Goal: Task Accomplishment & Management: Manage account settings

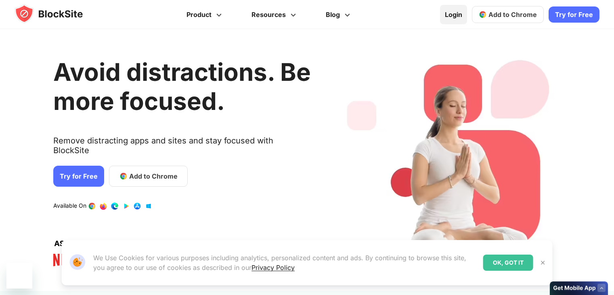
drag, startPoint x: 0, startPoint y: 0, endPoint x: 454, endPoint y: 15, distance: 453.8
click at [454, 15] on link "Login" at bounding box center [453, 14] width 27 height 19
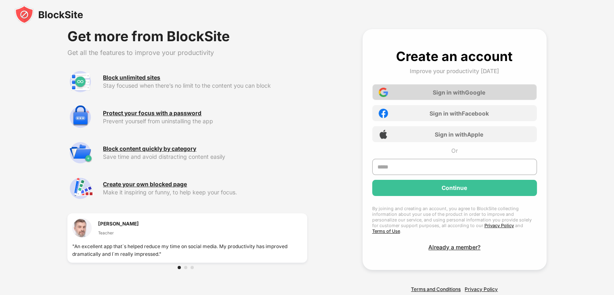
click at [452, 91] on div "Sign in with Google" at bounding box center [459, 92] width 53 height 7
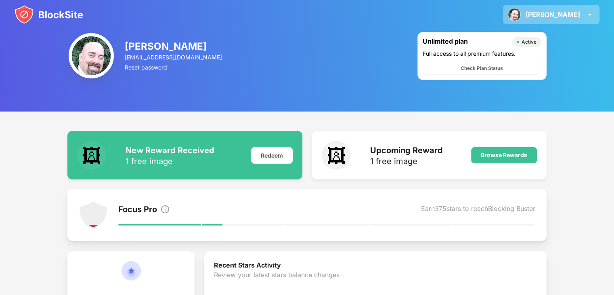
click at [598, 15] on div "Andy Andy Ebert View Account Insights Rewards Settings Support Log Out" at bounding box center [551, 14] width 97 height 19
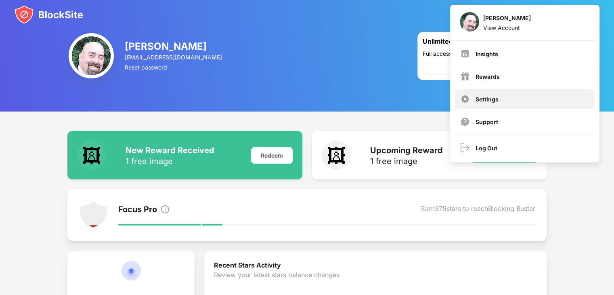
click at [467, 100] on img at bounding box center [465, 99] width 10 height 10
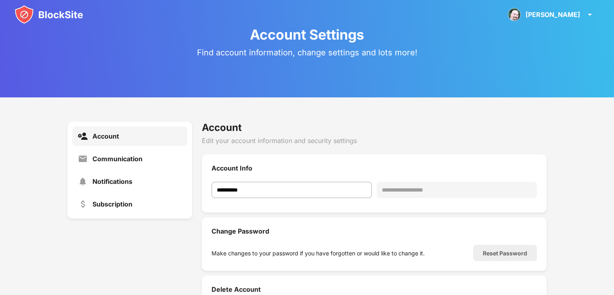
scroll to position [13, 0]
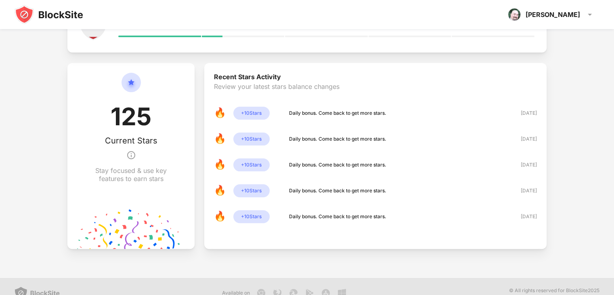
scroll to position [201, 0]
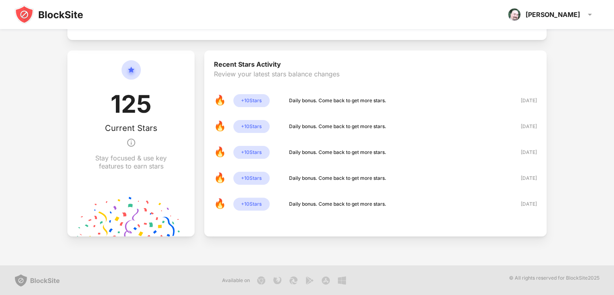
click at [19, 279] on img at bounding box center [37, 280] width 45 height 13
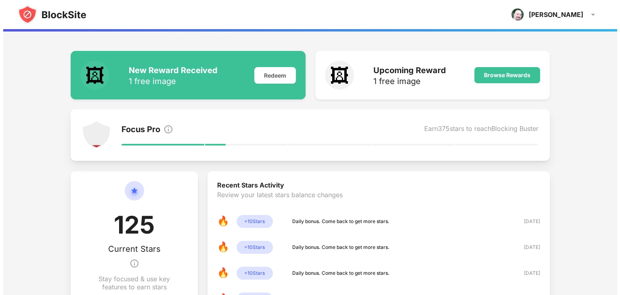
scroll to position [0, 0]
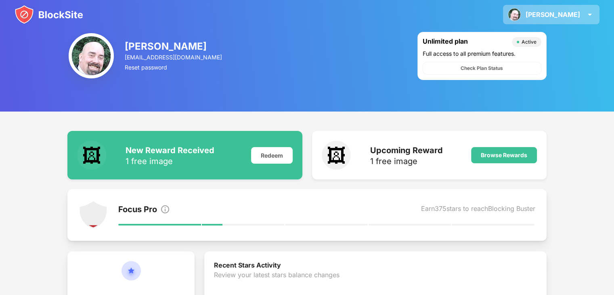
click at [581, 17] on div "Andy Andy Ebert View Account Insights Rewards Settings Support Log Out" at bounding box center [551, 14] width 97 height 19
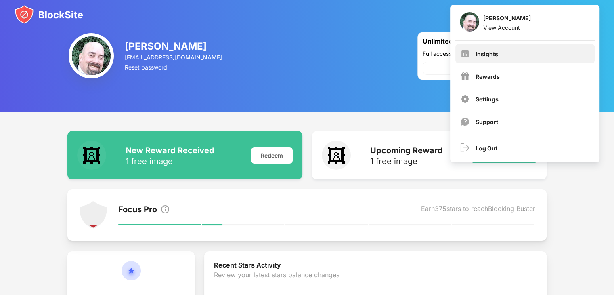
click at [493, 62] on div "Insights" at bounding box center [525, 53] width 139 height 19
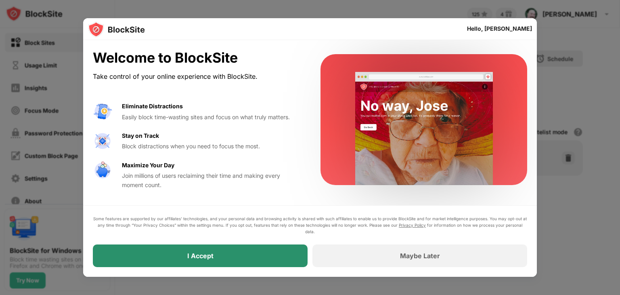
click at [210, 252] on div "I Accept" at bounding box center [200, 256] width 26 height 8
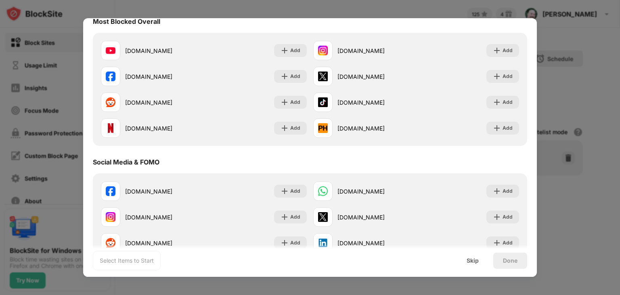
scroll to position [54, 0]
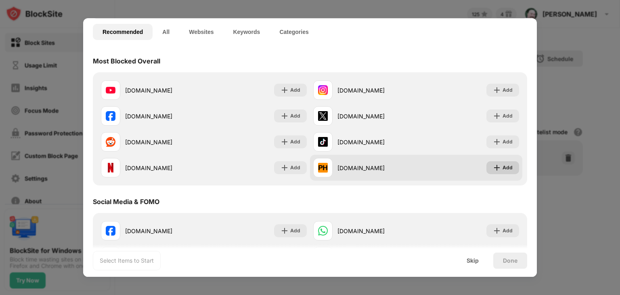
click at [503, 169] on div "Add" at bounding box center [508, 168] width 10 height 8
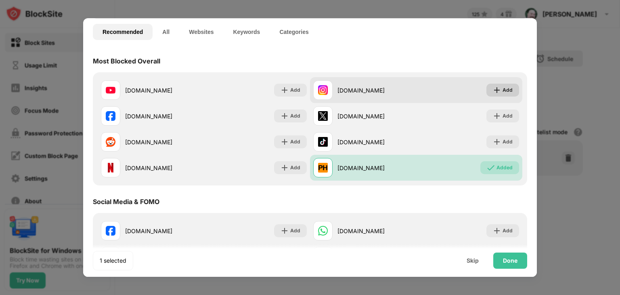
click at [503, 90] on div "Add" at bounding box center [508, 90] width 10 height 8
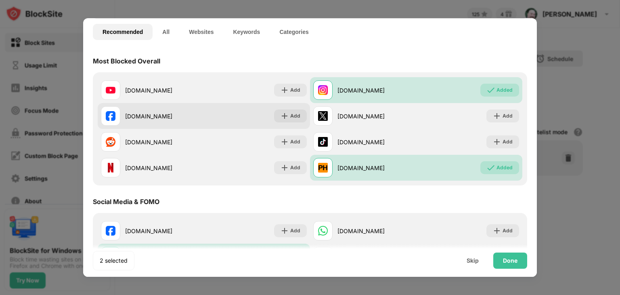
drag, startPoint x: 114, startPoint y: 114, endPoint x: 113, endPoint y: 120, distance: 6.2
click at [114, 115] on img at bounding box center [111, 116] width 10 height 10
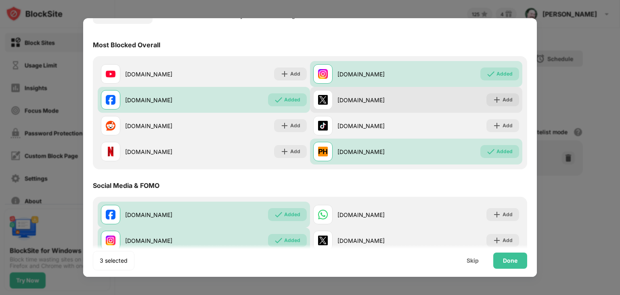
scroll to position [71, 0]
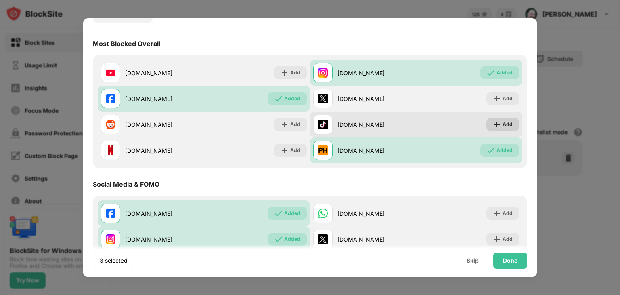
click at [503, 122] on div "Add" at bounding box center [508, 124] width 10 height 8
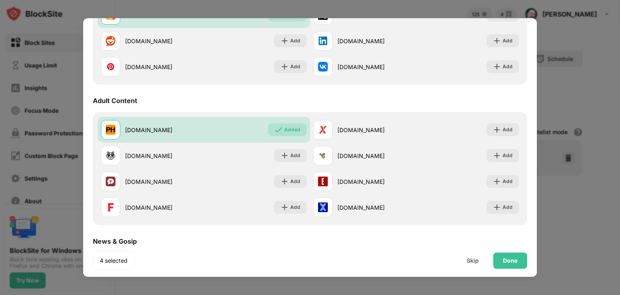
scroll to position [310, 0]
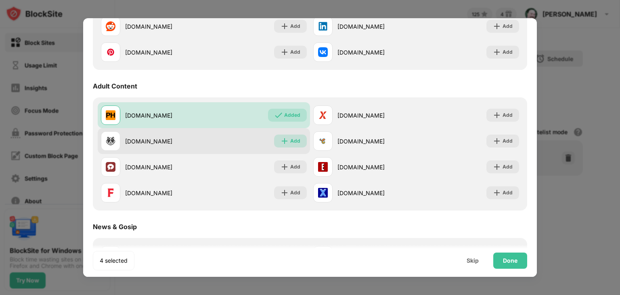
click at [294, 139] on div "Add" at bounding box center [295, 141] width 10 height 8
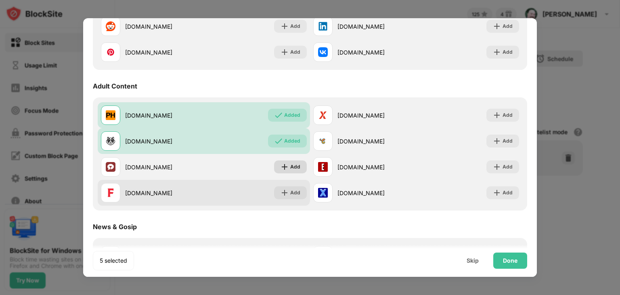
click at [290, 168] on div "Add" at bounding box center [295, 167] width 10 height 8
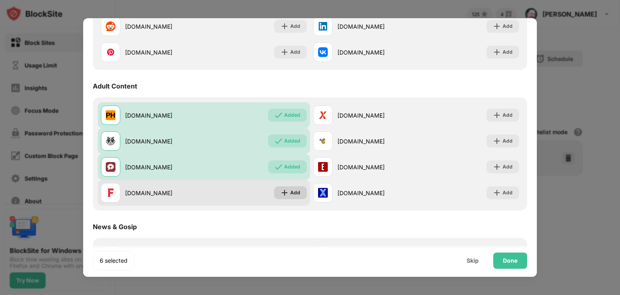
click at [291, 194] on div "Add" at bounding box center [295, 193] width 10 height 8
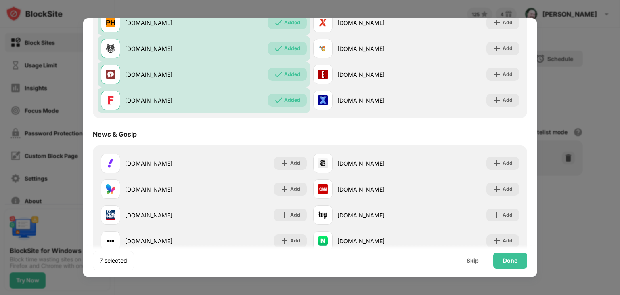
scroll to position [404, 0]
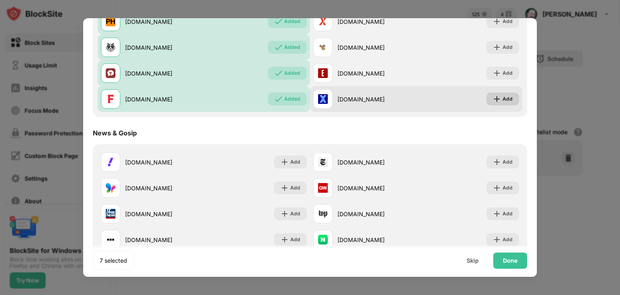
click at [507, 99] on div "Add" at bounding box center [508, 99] width 10 height 8
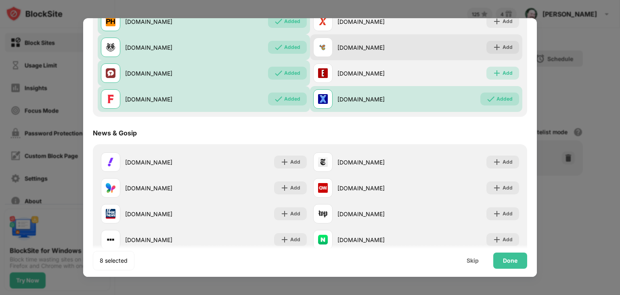
drag, startPoint x: 502, startPoint y: 73, endPoint x: 502, endPoint y: 52, distance: 20.6
click at [503, 71] on div "Add" at bounding box center [508, 73] width 10 height 8
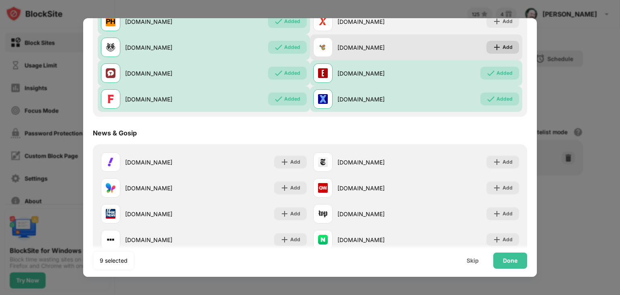
click at [498, 42] on div "Add" at bounding box center [503, 47] width 33 height 13
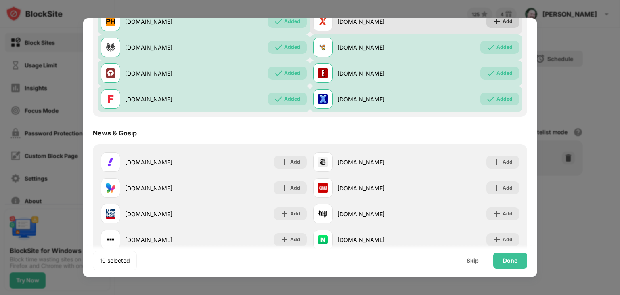
click at [503, 21] on div "Add" at bounding box center [508, 21] width 10 height 8
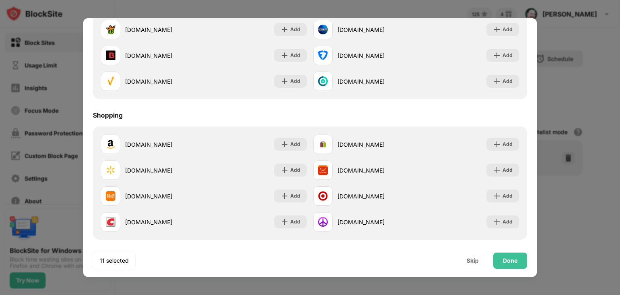
scroll to position [847, 0]
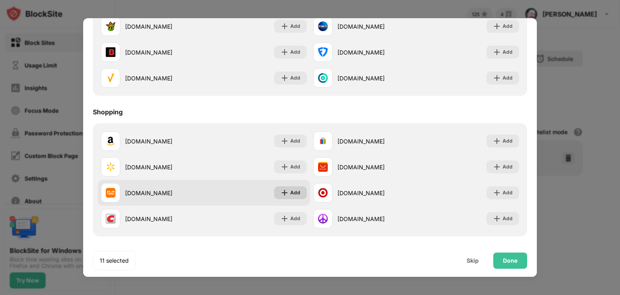
click at [284, 195] on img at bounding box center [285, 193] width 8 height 8
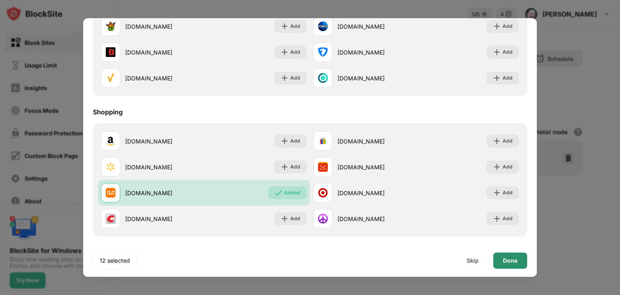
click at [517, 263] on div "Done" at bounding box center [510, 260] width 15 height 6
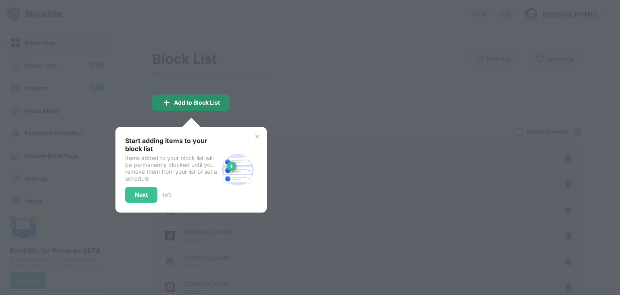
click at [179, 105] on div "Add to Block List" at bounding box center [197, 102] width 46 height 6
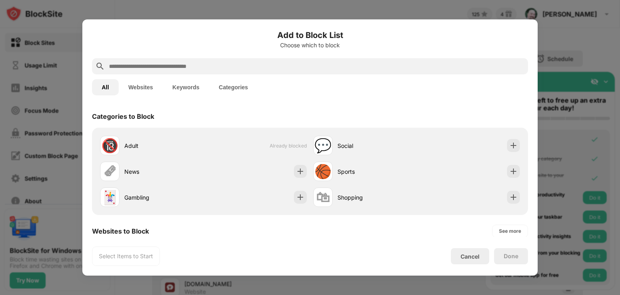
click at [175, 65] on input "text" at bounding box center [316, 66] width 417 height 10
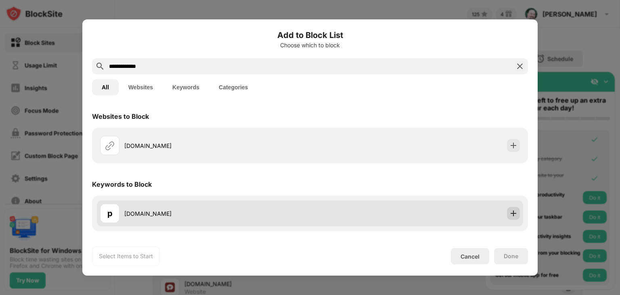
click at [517, 212] on img at bounding box center [514, 213] width 8 height 8
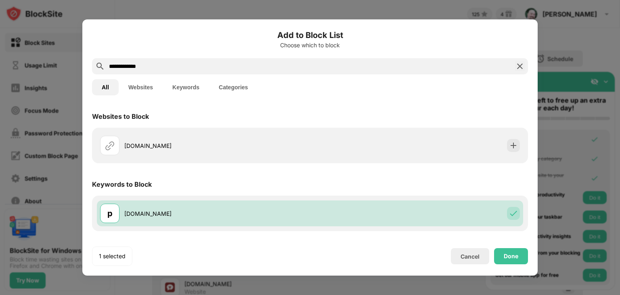
click at [139, 86] on button "Websites" at bounding box center [141, 87] width 44 height 16
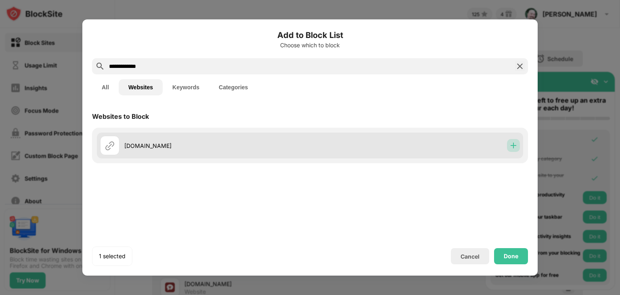
click at [517, 149] on img at bounding box center [514, 145] width 8 height 8
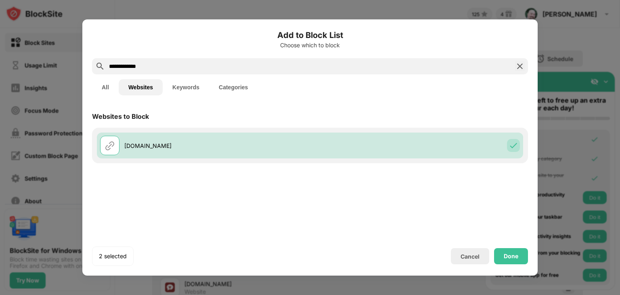
click at [108, 88] on button "All" at bounding box center [105, 87] width 27 height 16
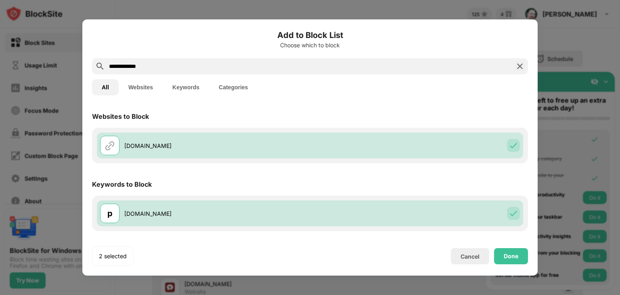
click at [164, 63] on input "**********" at bounding box center [310, 66] width 404 height 10
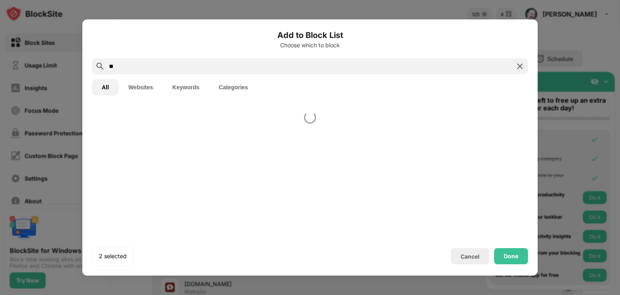
type input "*"
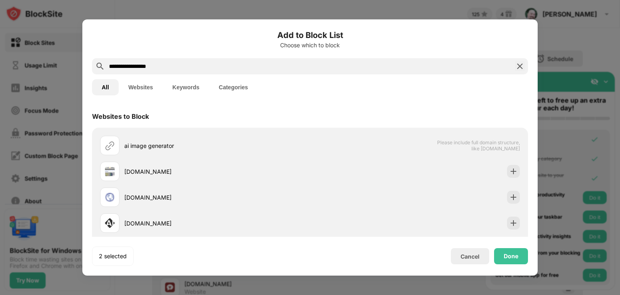
type input "**********"
click at [196, 88] on button "Keywords" at bounding box center [186, 87] width 46 height 16
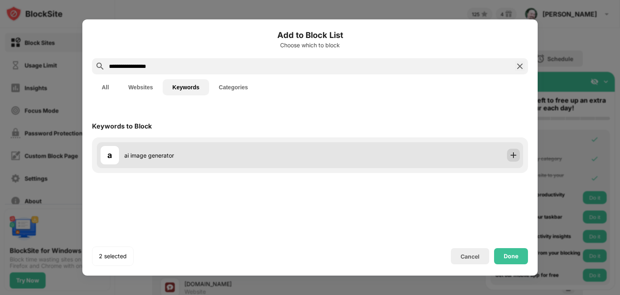
drag, startPoint x: 519, startPoint y: 156, endPoint x: 520, endPoint y: 162, distance: 6.2
click at [519, 156] on div at bounding box center [513, 155] width 13 height 13
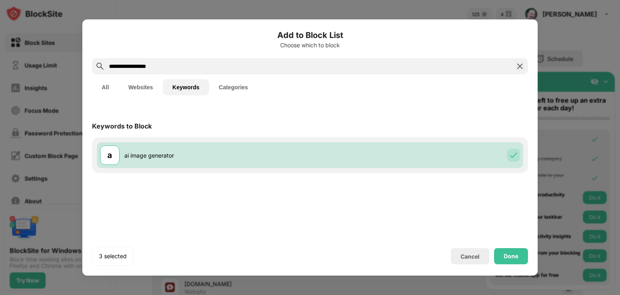
click at [114, 88] on button "All" at bounding box center [105, 87] width 27 height 16
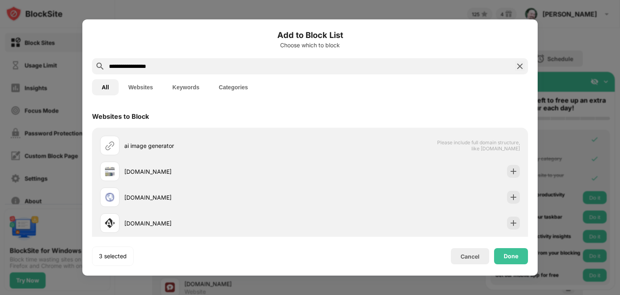
click at [236, 89] on button "Categories" at bounding box center [233, 87] width 48 height 16
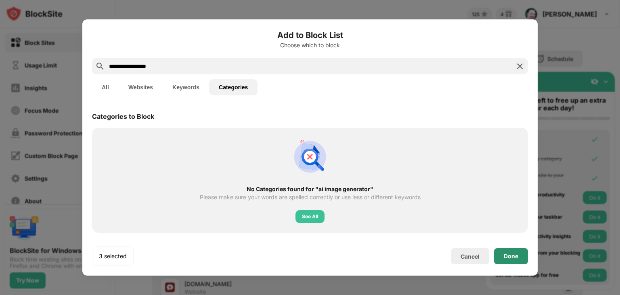
click at [515, 254] on div "Done" at bounding box center [511, 256] width 15 height 6
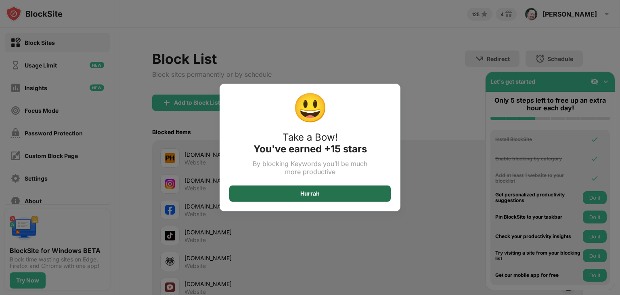
click at [334, 191] on div "Hurrah" at bounding box center [310, 193] width 162 height 16
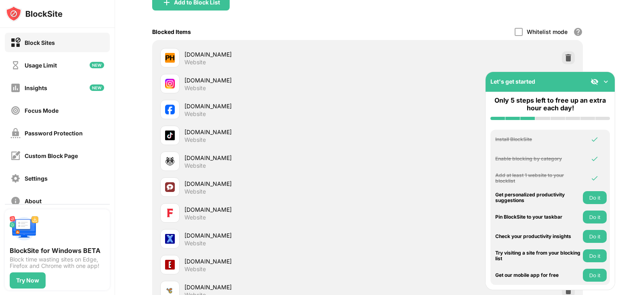
scroll to position [110, 0]
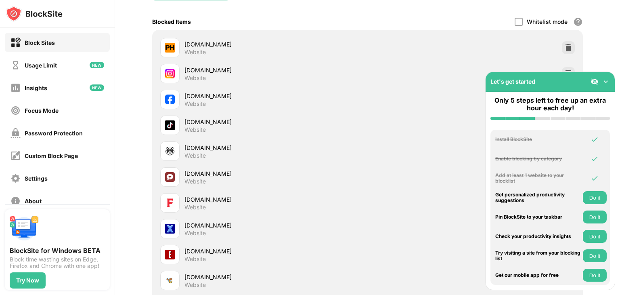
click at [594, 255] on button "Do it" at bounding box center [595, 255] width 24 height 13
click at [596, 236] on button "Do it" at bounding box center [595, 236] width 24 height 13
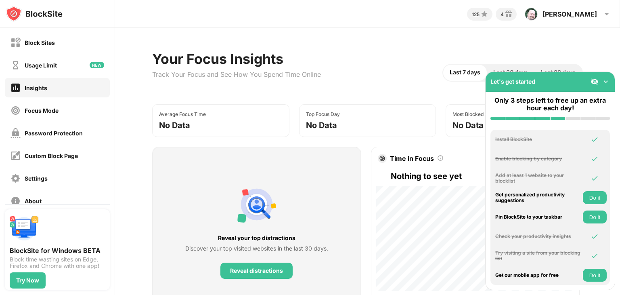
click at [593, 213] on button "Do it" at bounding box center [595, 216] width 24 height 13
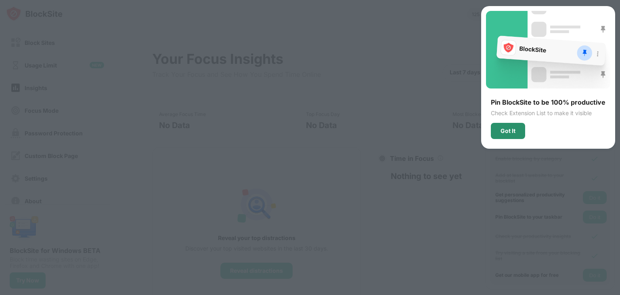
click at [516, 130] on div "Got It" at bounding box center [508, 131] width 15 height 6
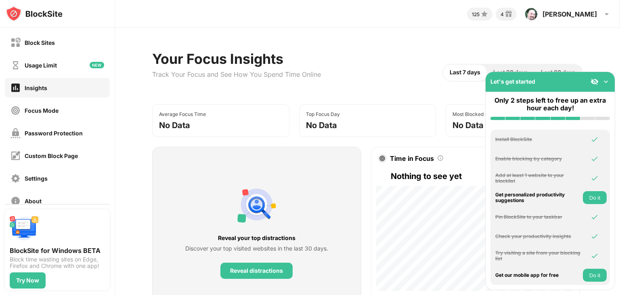
click at [589, 194] on button "Do it" at bounding box center [595, 197] width 24 height 13
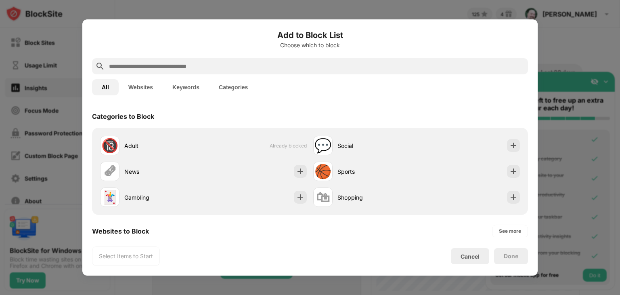
click at [150, 85] on button "Websites" at bounding box center [141, 87] width 44 height 16
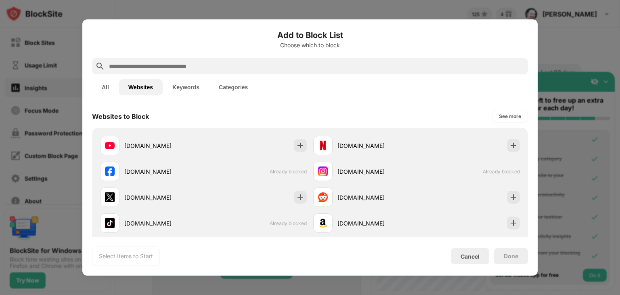
click at [230, 89] on button "Categories" at bounding box center [233, 87] width 48 height 16
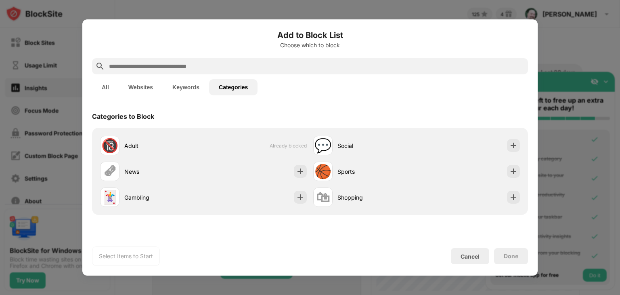
click at [192, 86] on button "Keywords" at bounding box center [186, 87] width 46 height 16
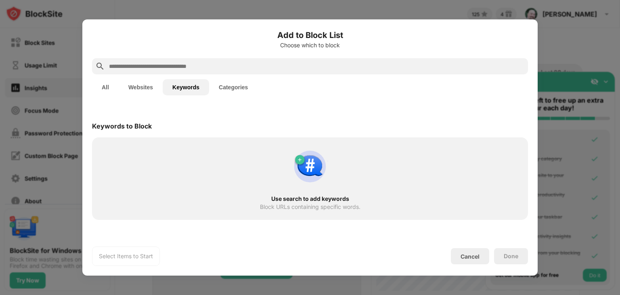
click at [175, 66] on input "text" at bounding box center [316, 66] width 417 height 10
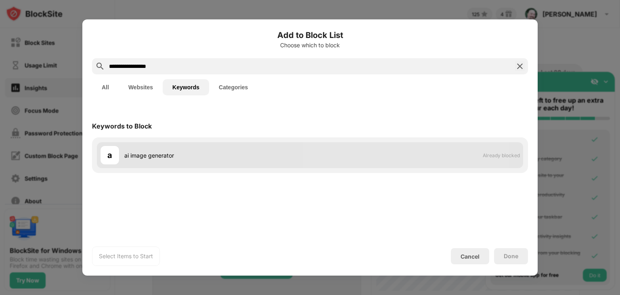
type input "**********"
click at [172, 161] on div "a ai image generator" at bounding box center [205, 154] width 210 height 19
click at [174, 161] on div "a ai image generator" at bounding box center [205, 154] width 210 height 19
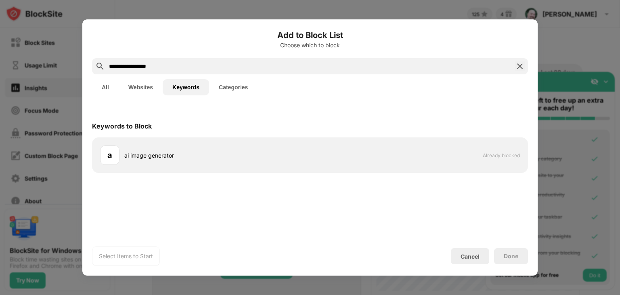
click at [508, 71] on div "**********" at bounding box center [310, 66] width 436 height 16
click at [517, 69] on div "**********" at bounding box center [310, 66] width 436 height 16
click at [522, 66] on img at bounding box center [520, 66] width 10 height 10
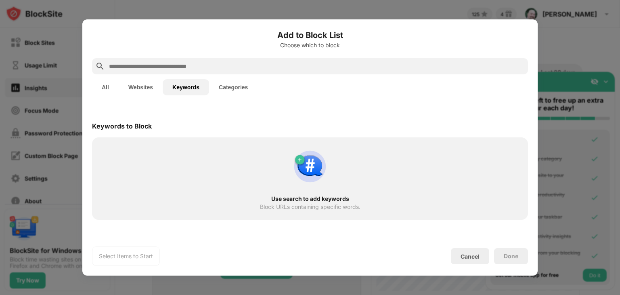
click at [232, 92] on button "Categories" at bounding box center [233, 87] width 48 height 16
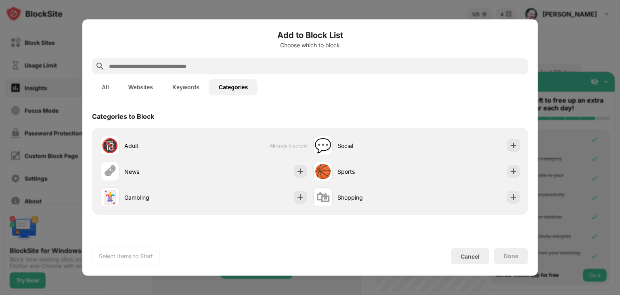
click at [521, 259] on div "Done" at bounding box center [511, 256] width 34 height 16
click at [134, 84] on button "Websites" at bounding box center [141, 87] width 44 height 16
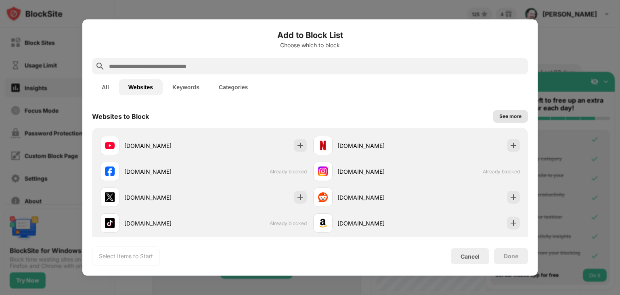
click at [503, 118] on div "See more" at bounding box center [511, 116] width 22 height 8
click at [473, 256] on div "Cancel" at bounding box center [470, 256] width 19 height 7
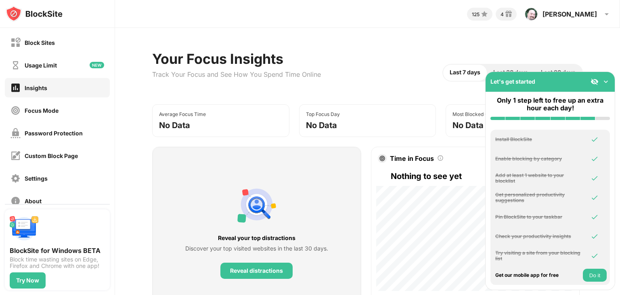
click at [599, 277] on button "Do it" at bounding box center [595, 275] width 24 height 13
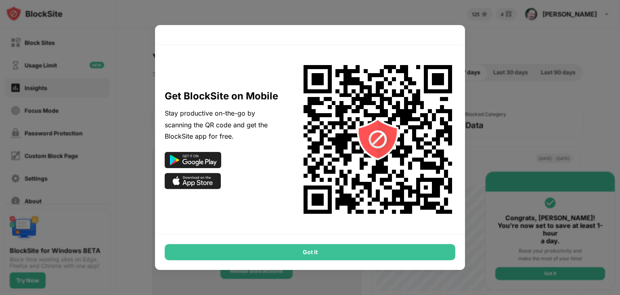
click at [437, 249] on div "Got It" at bounding box center [310, 252] width 291 height 16
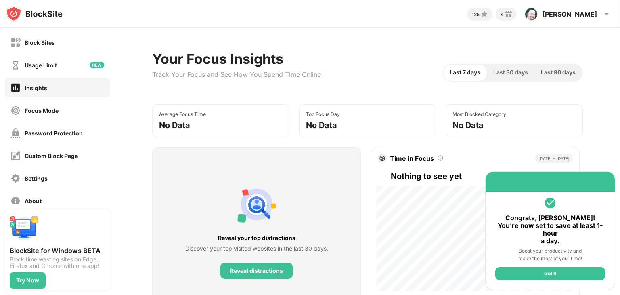
click at [549, 275] on div "Got It" at bounding box center [551, 273] width 110 height 13
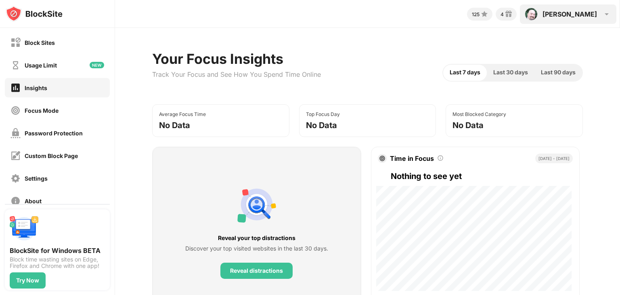
click at [538, 13] on img at bounding box center [531, 14] width 13 height 13
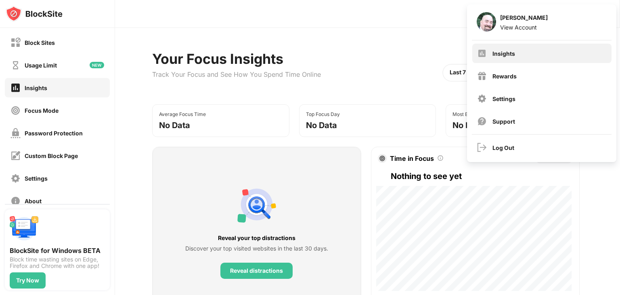
click at [511, 56] on div "Insights" at bounding box center [504, 53] width 23 height 7
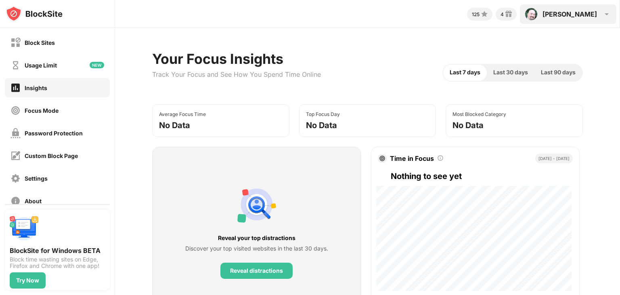
click at [584, 14] on div "Andy" at bounding box center [570, 14] width 55 height 8
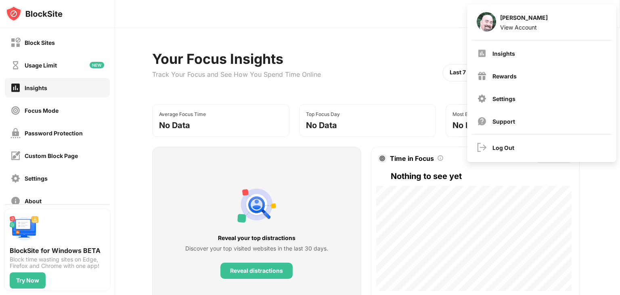
click at [219, 19] on div "125 4 Andy Andy Ebert View Account Insights Rewards Settings Support Log Out" at bounding box center [367, 12] width 505 height 24
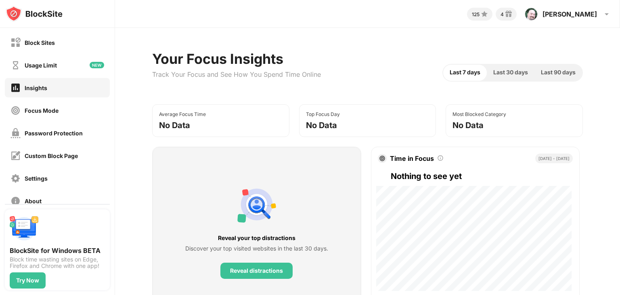
click at [592, 24] on div "125 4 Andy Andy Ebert View Account Insights Rewards Settings Support Log Out" at bounding box center [367, 14] width 505 height 28
click at [593, 16] on div "Andy" at bounding box center [570, 14] width 55 height 8
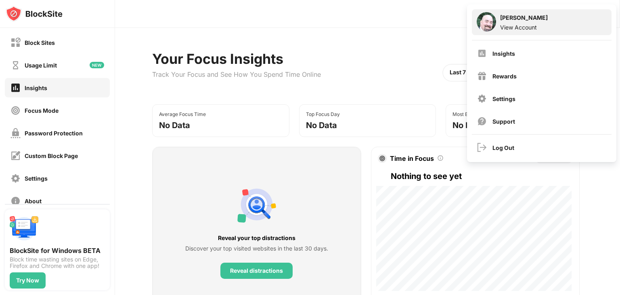
click at [527, 24] on div "View Account" at bounding box center [524, 27] width 48 height 7
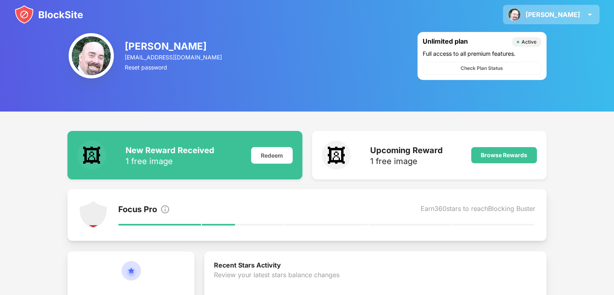
click at [583, 12] on div "Andy Andy Ebert View Account Insights Rewards Settings Support Log Out" at bounding box center [551, 14] width 97 height 19
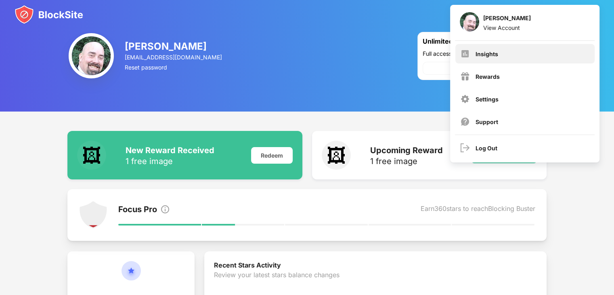
click at [491, 58] on div "Insights" at bounding box center [525, 53] width 139 height 19
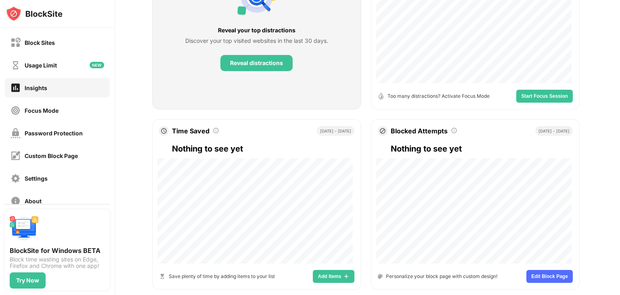
scroll to position [233, 0]
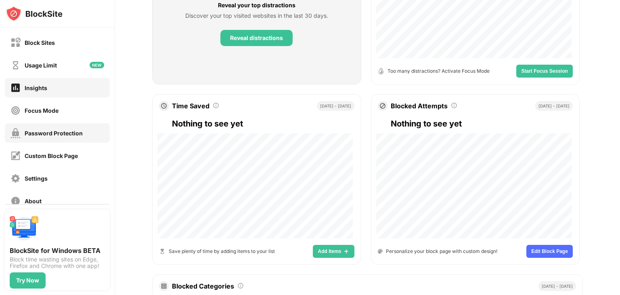
click at [39, 130] on div "Password Protection" at bounding box center [54, 133] width 58 height 7
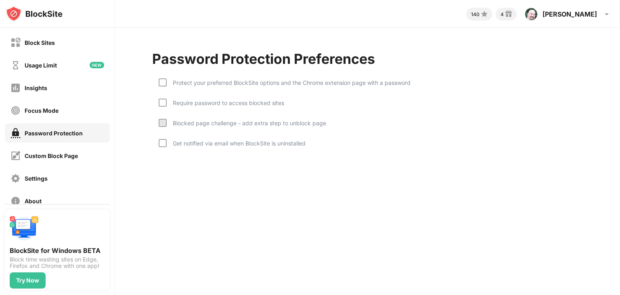
click at [167, 81] on div "Protect your preferred BlockSite options and the Chrome extension page with a p…" at bounding box center [289, 82] width 244 height 7
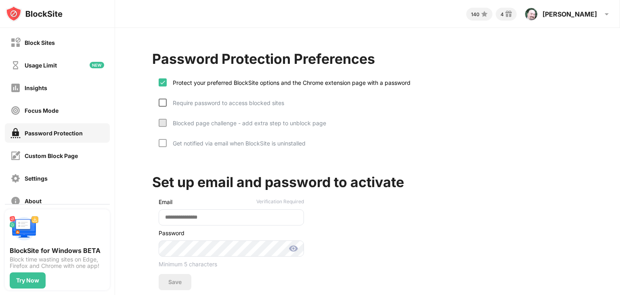
click at [161, 103] on div at bounding box center [163, 103] width 8 height 8
click at [165, 120] on div at bounding box center [163, 123] width 8 height 8
click at [162, 120] on img at bounding box center [163, 123] width 6 height 6
click at [159, 139] on div at bounding box center [163, 143] width 8 height 8
click at [164, 141] on img at bounding box center [163, 143] width 6 height 6
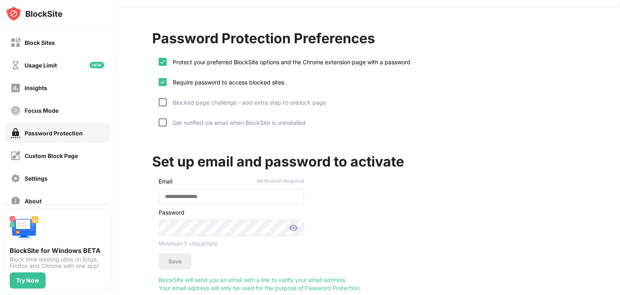
scroll to position [7, 0]
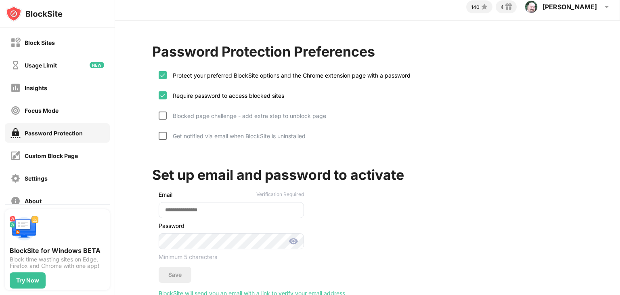
click at [160, 114] on div at bounding box center [163, 115] width 8 height 8
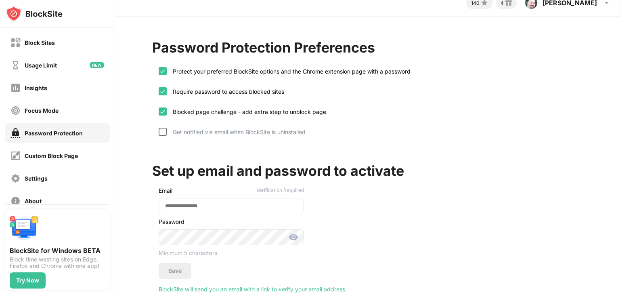
scroll to position [0, 0]
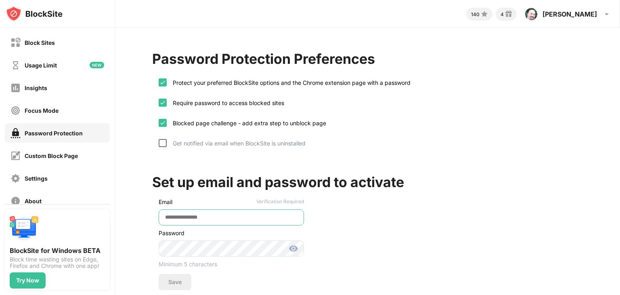
click at [242, 217] on input "email" at bounding box center [231, 217] width 145 height 16
type input "**********"
click at [170, 286] on div "Save" at bounding box center [175, 282] width 33 height 16
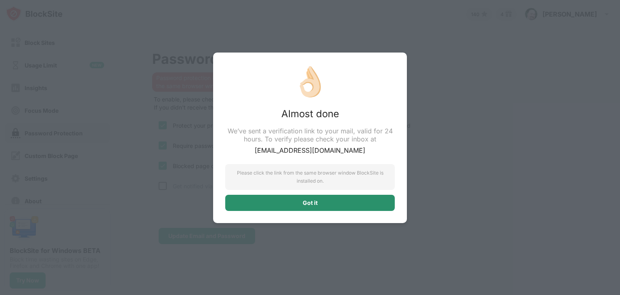
click at [313, 204] on div "Got it" at bounding box center [310, 203] width 15 height 6
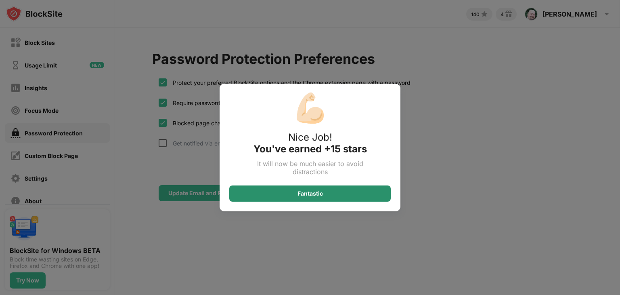
click at [337, 195] on div "Fantastic" at bounding box center [310, 193] width 162 height 16
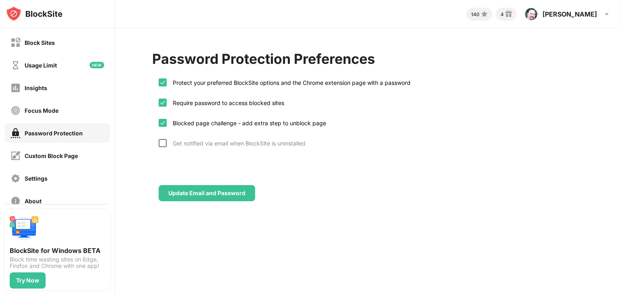
click at [165, 142] on div at bounding box center [163, 143] width 8 height 8
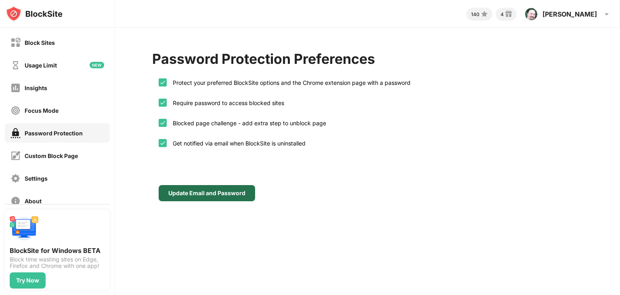
click at [210, 193] on div "Update Email and Password" at bounding box center [206, 193] width 77 height 6
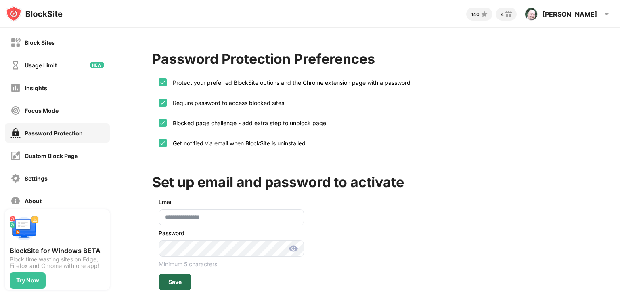
click at [176, 279] on div "Save" at bounding box center [174, 282] width 13 height 6
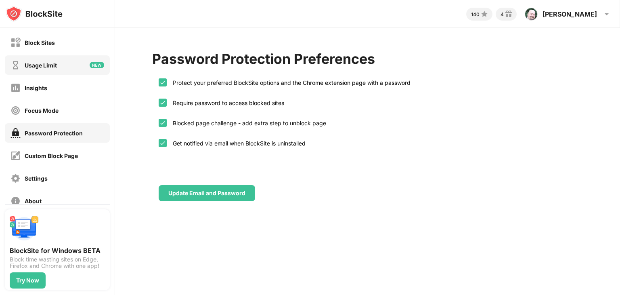
click at [57, 67] on div "Usage Limit" at bounding box center [41, 65] width 32 height 7
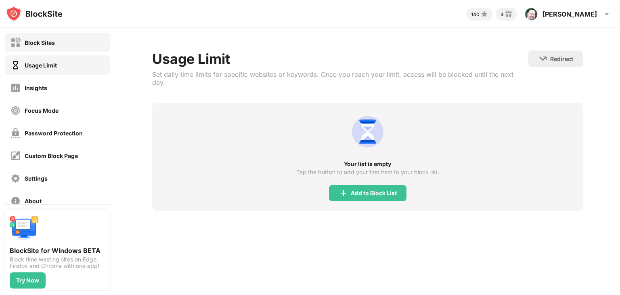
click at [36, 44] on div "Block Sites" at bounding box center [40, 42] width 30 height 7
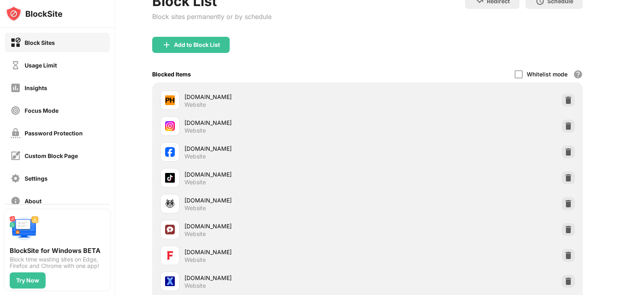
scroll to position [57, 0]
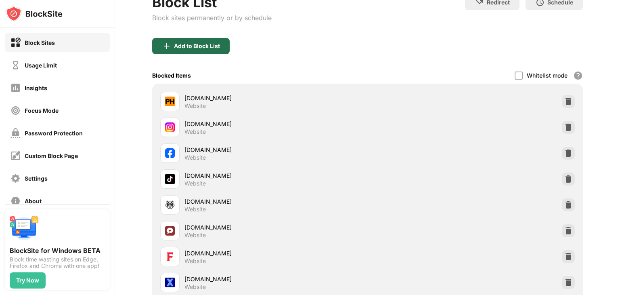
click at [189, 48] on div "Add to Block List" at bounding box center [197, 46] width 46 height 6
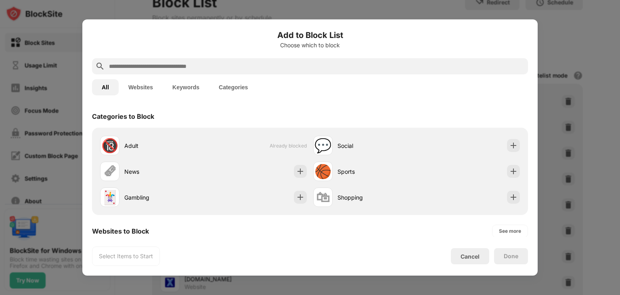
click at [204, 69] on input "text" at bounding box center [316, 66] width 417 height 10
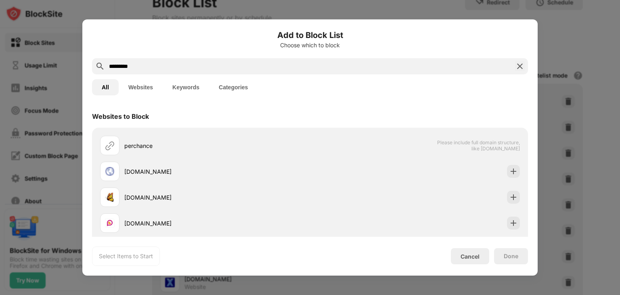
click at [141, 84] on button "Websites" at bounding box center [141, 87] width 44 height 16
click at [153, 64] on input "*********" at bounding box center [310, 66] width 404 height 10
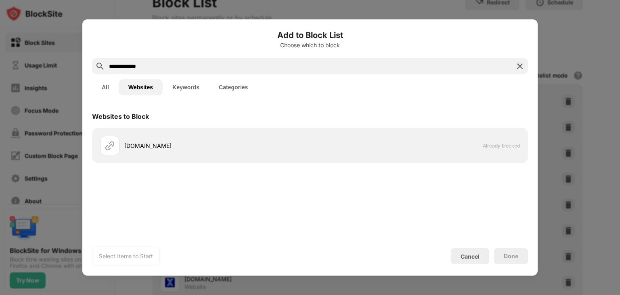
click at [158, 66] on input "**********" at bounding box center [310, 66] width 404 height 10
drag, startPoint x: 111, startPoint y: 67, endPoint x: 129, endPoint y: 80, distance: 21.7
click at [112, 67] on input "**********" at bounding box center [310, 66] width 404 height 10
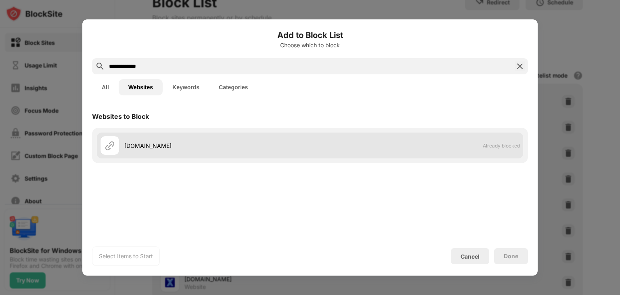
type input "**********"
click at [109, 141] on img at bounding box center [110, 146] width 10 height 10
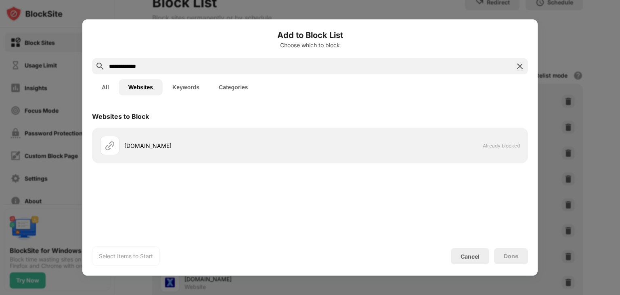
click at [104, 86] on button "All" at bounding box center [105, 87] width 27 height 16
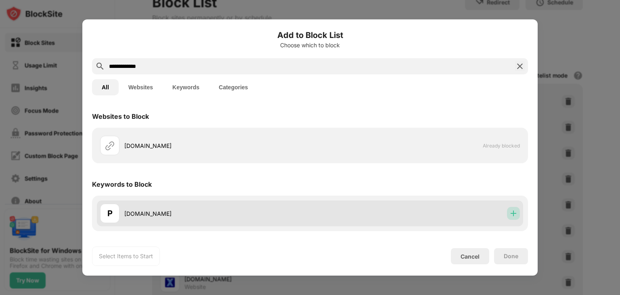
click at [517, 215] on img at bounding box center [514, 213] width 8 height 8
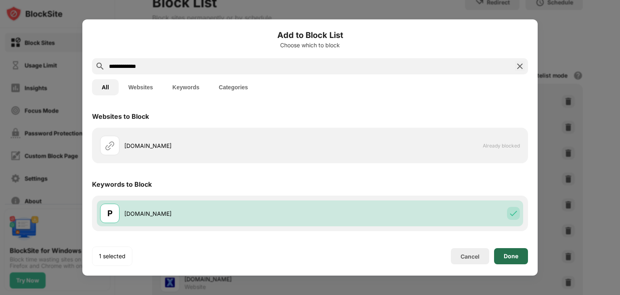
click at [515, 259] on div "Done" at bounding box center [511, 256] width 34 height 16
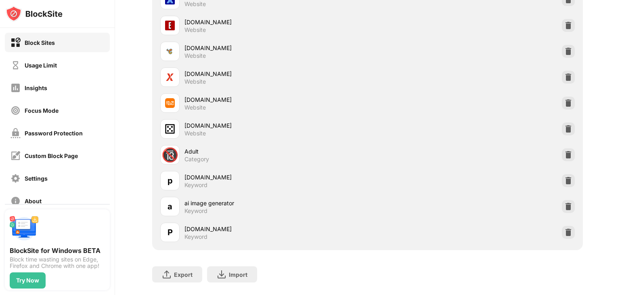
scroll to position [334, 0]
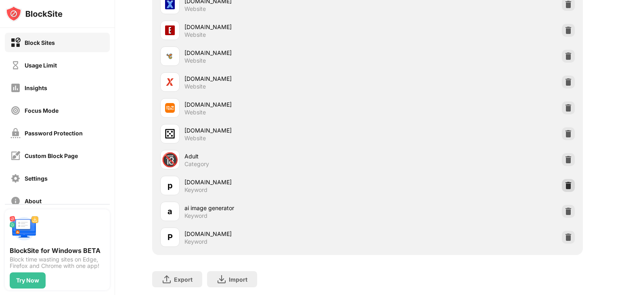
click at [565, 183] on img at bounding box center [569, 185] width 8 height 8
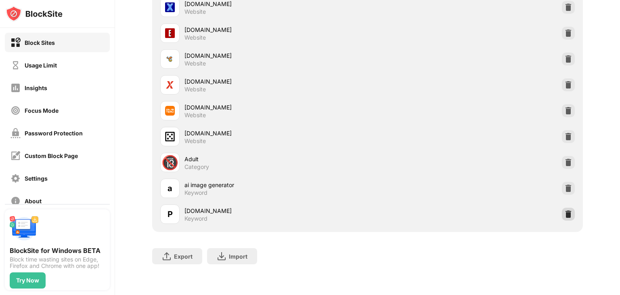
drag, startPoint x: 563, startPoint y: 209, endPoint x: 579, endPoint y: 212, distance: 16.0
click at [565, 210] on img at bounding box center [569, 214] width 8 height 8
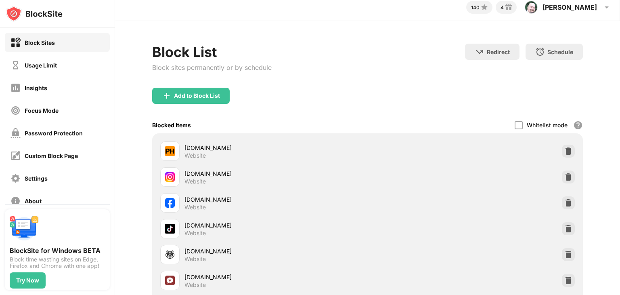
scroll to position [0, 0]
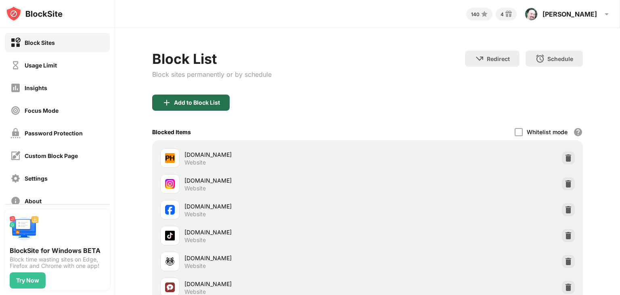
click at [216, 104] on div "Add to Block List" at bounding box center [197, 102] width 46 height 6
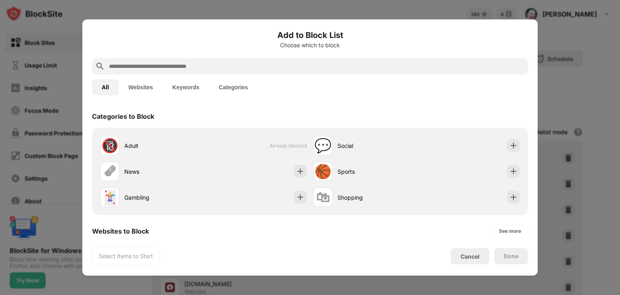
click at [139, 87] on button "Websites" at bounding box center [141, 87] width 44 height 16
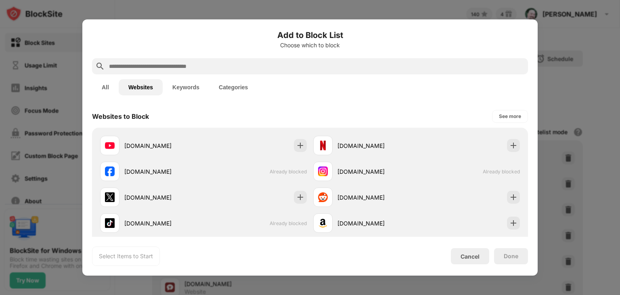
click at [168, 65] on input "text" at bounding box center [316, 66] width 417 height 10
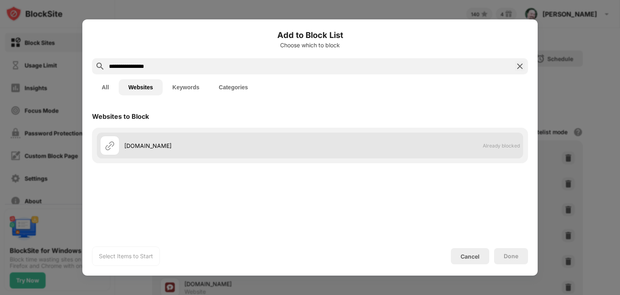
type input "**********"
click at [126, 142] on div "perchance.org" at bounding box center [217, 145] width 186 height 8
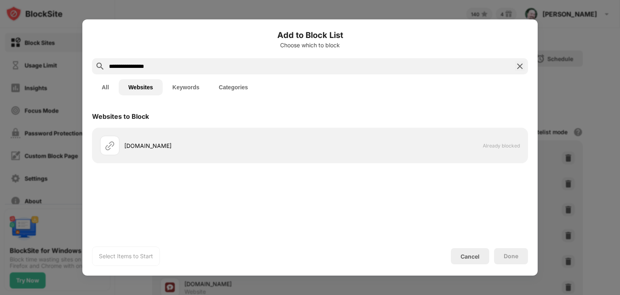
drag, startPoint x: 151, startPoint y: 152, endPoint x: 160, endPoint y: 158, distance: 11.1
click at [151, 152] on div "perchance.org" at bounding box center [205, 145] width 210 height 19
click at [462, 259] on div "Cancel" at bounding box center [470, 256] width 19 height 7
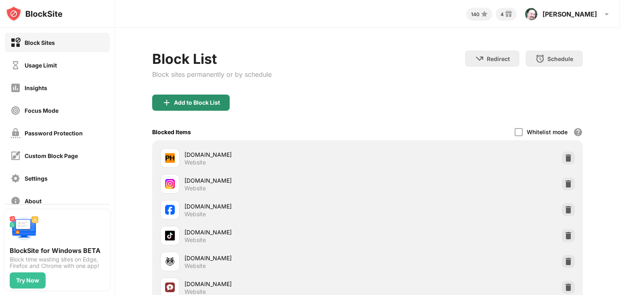
click at [203, 100] on div "Add to Block List" at bounding box center [197, 102] width 46 height 6
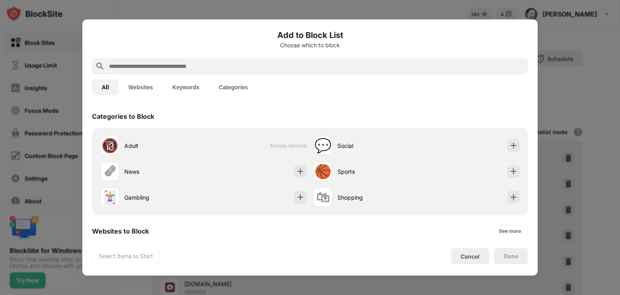
click at [148, 66] on input "text" at bounding box center [316, 66] width 417 height 10
paste input "**********"
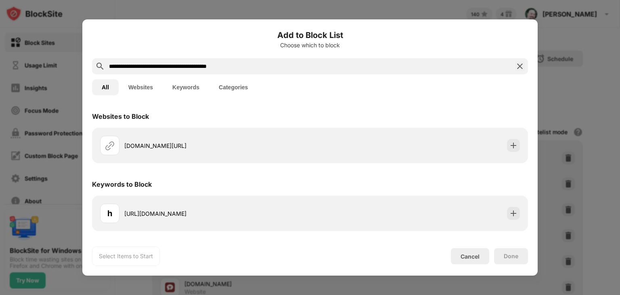
type input "**********"
click at [147, 88] on button "Websites" at bounding box center [141, 87] width 44 height 16
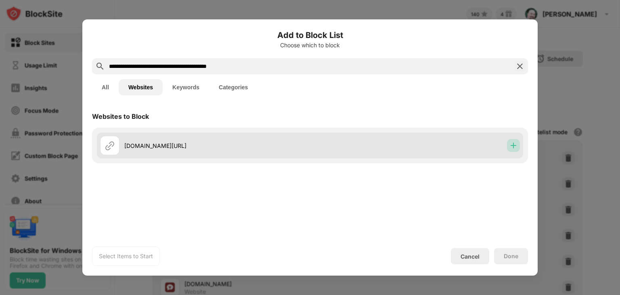
click at [511, 146] on img at bounding box center [514, 145] width 8 height 8
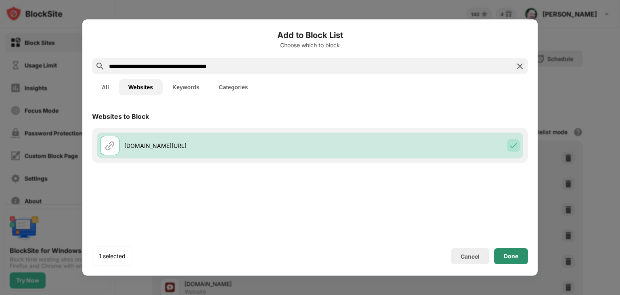
click at [505, 254] on div "Done" at bounding box center [511, 256] width 15 height 6
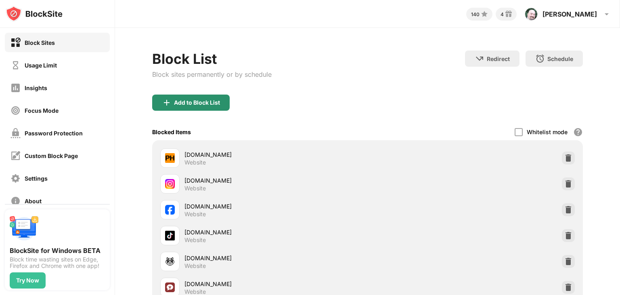
click at [201, 95] on div "Add to Block List" at bounding box center [191, 103] width 78 height 16
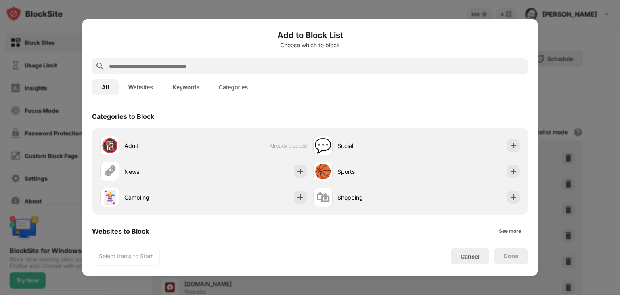
click at [203, 68] on input "text" at bounding box center [316, 66] width 417 height 10
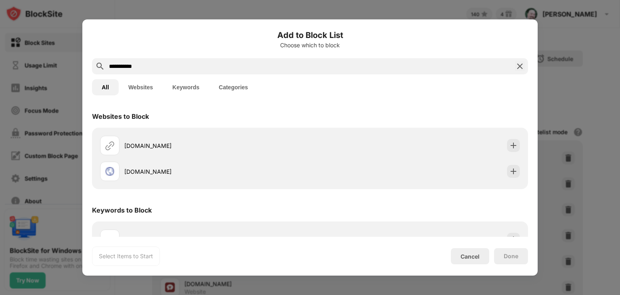
type input "**********"
click at [147, 86] on button "Websites" at bounding box center [141, 87] width 44 height 16
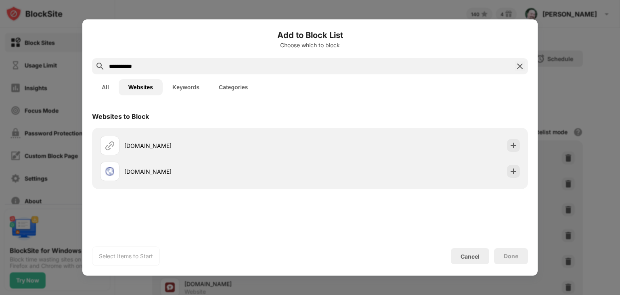
drag, startPoint x: 620, startPoint y: 104, endPoint x: 441, endPoint y: 84, distance: 180.0
click at [616, 118] on div at bounding box center [310, 147] width 620 height 295
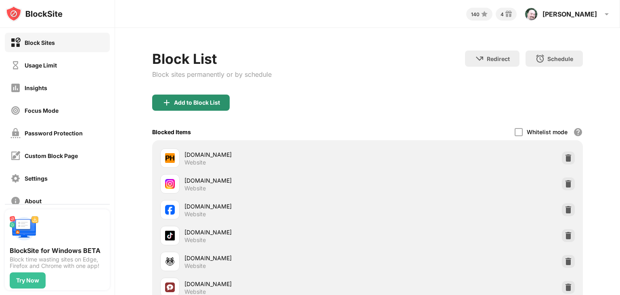
click at [198, 105] on div "Add to Block List" at bounding box center [197, 102] width 46 height 6
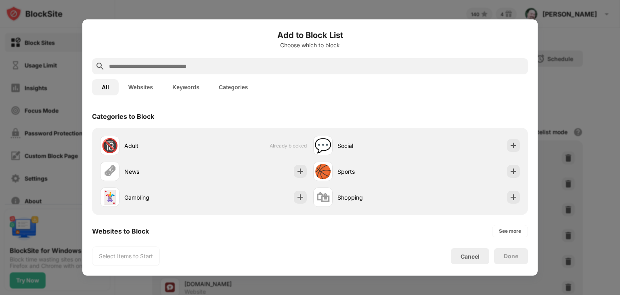
click at [230, 67] on input "text" at bounding box center [316, 66] width 417 height 10
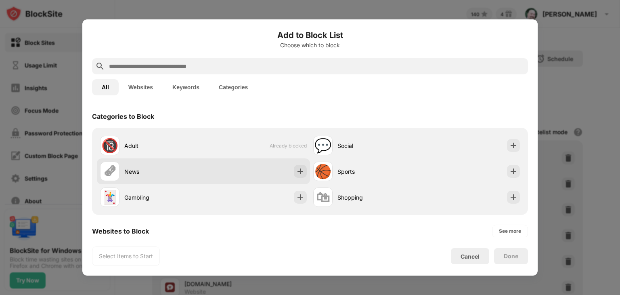
click at [150, 171] on div "News" at bounding box center [163, 171] width 79 height 8
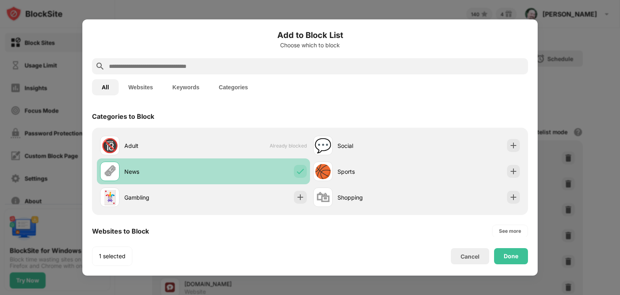
click at [154, 171] on div "News" at bounding box center [163, 171] width 79 height 8
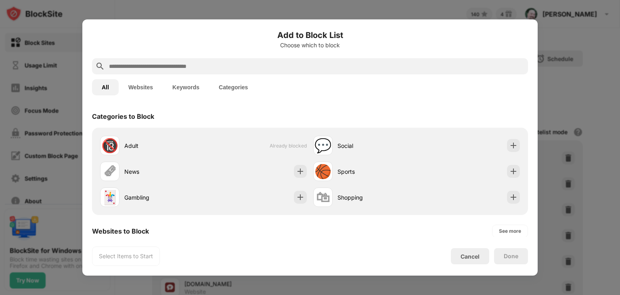
click at [148, 81] on button "Websites" at bounding box center [141, 87] width 44 height 16
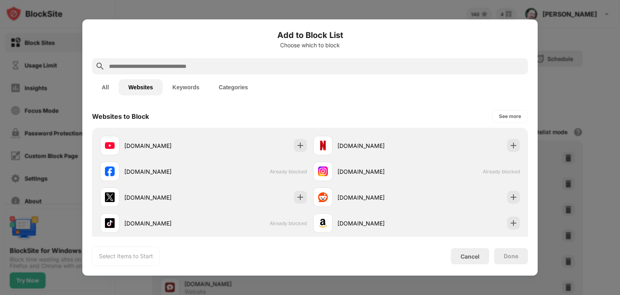
click at [212, 65] on input "text" at bounding box center [316, 66] width 417 height 10
click at [212, 68] on input "text" at bounding box center [316, 66] width 417 height 10
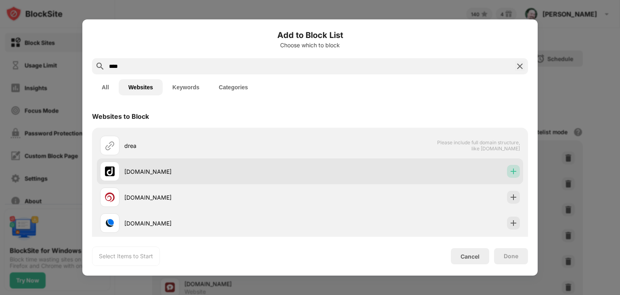
click at [510, 172] on img at bounding box center [514, 171] width 8 height 8
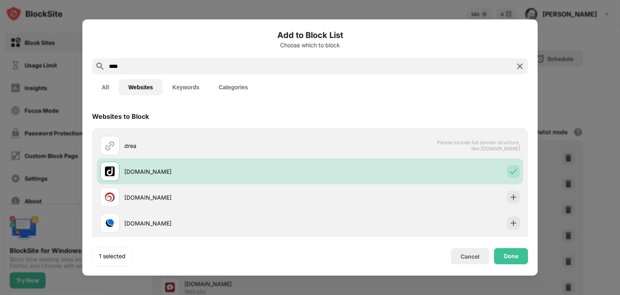
click at [264, 67] on input "****" at bounding box center [310, 66] width 404 height 10
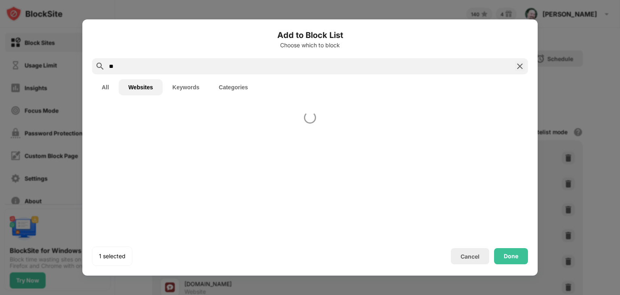
type input "*"
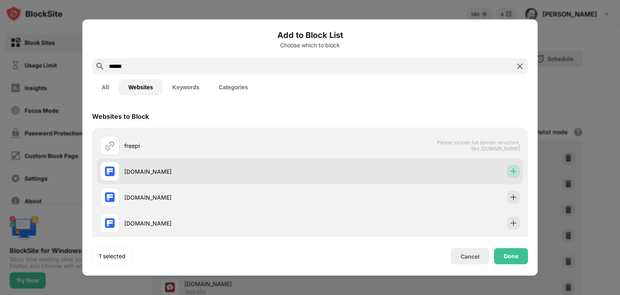
click at [510, 172] on img at bounding box center [514, 171] width 8 height 8
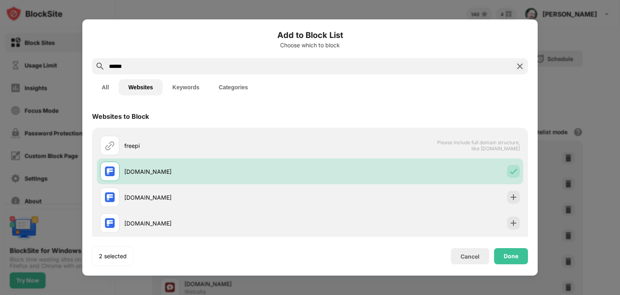
click at [202, 59] on div "******" at bounding box center [310, 66] width 436 height 16
click at [198, 63] on input "******" at bounding box center [310, 66] width 404 height 10
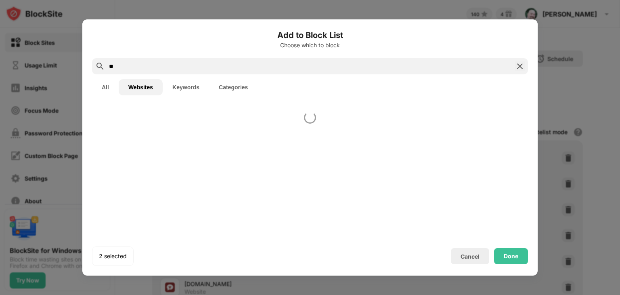
type input "*"
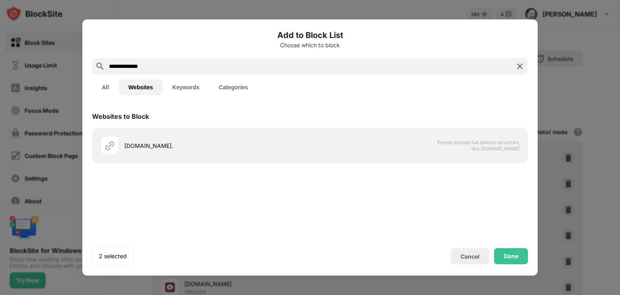
click at [165, 68] on input "**********" at bounding box center [310, 66] width 404 height 10
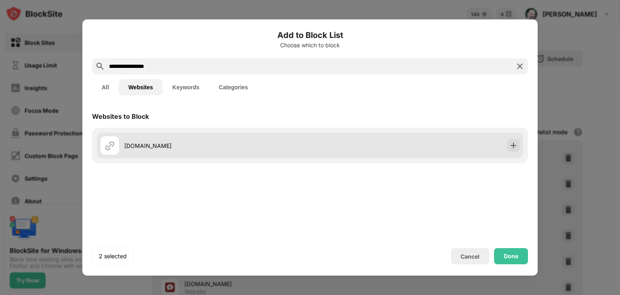
type input "**********"
click at [136, 145] on div "gemini.google.com" at bounding box center [217, 145] width 186 height 8
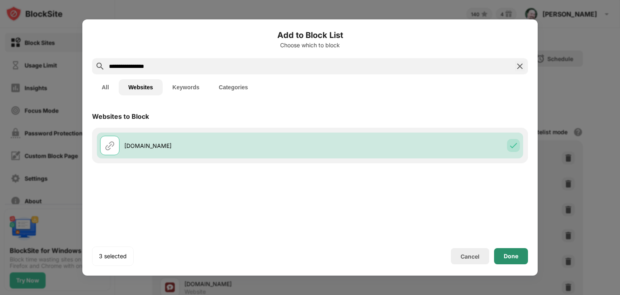
click at [506, 248] on div "Done" at bounding box center [511, 256] width 34 height 16
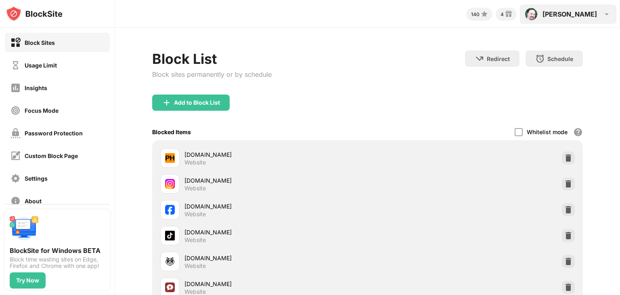
click at [603, 17] on img at bounding box center [607, 14] width 10 height 10
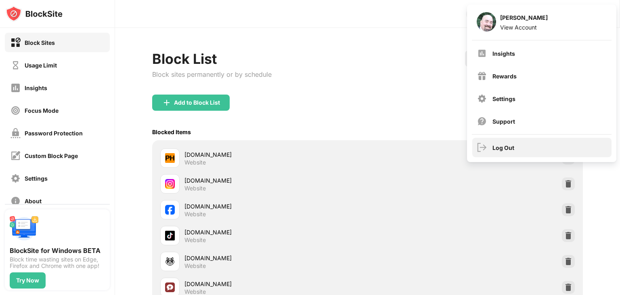
click at [499, 148] on div "Log Out" at bounding box center [504, 147] width 22 height 7
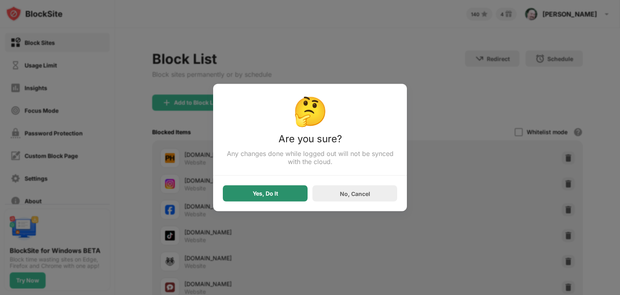
click at [277, 194] on div "Yes, Do It" at bounding box center [265, 193] width 25 height 6
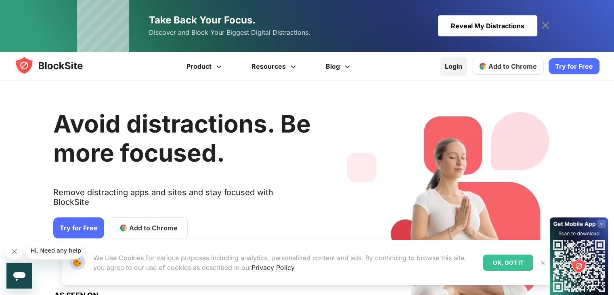
click at [458, 66] on link "Login" at bounding box center [453, 66] width 27 height 19
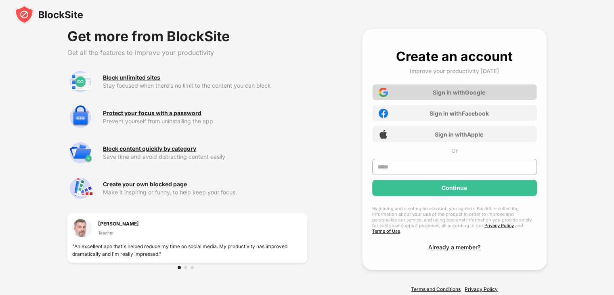
click at [456, 92] on div "Sign in with Google" at bounding box center [459, 92] width 53 height 7
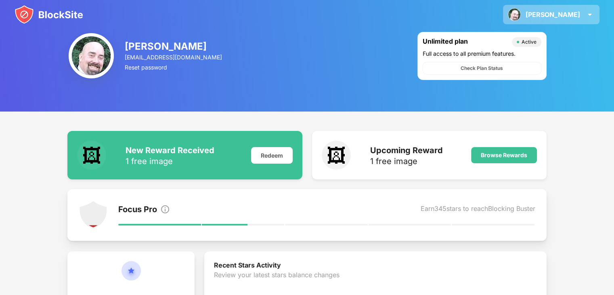
click at [587, 12] on img at bounding box center [590, 15] width 10 height 10
